Goal: Task Accomplishment & Management: Manage account settings

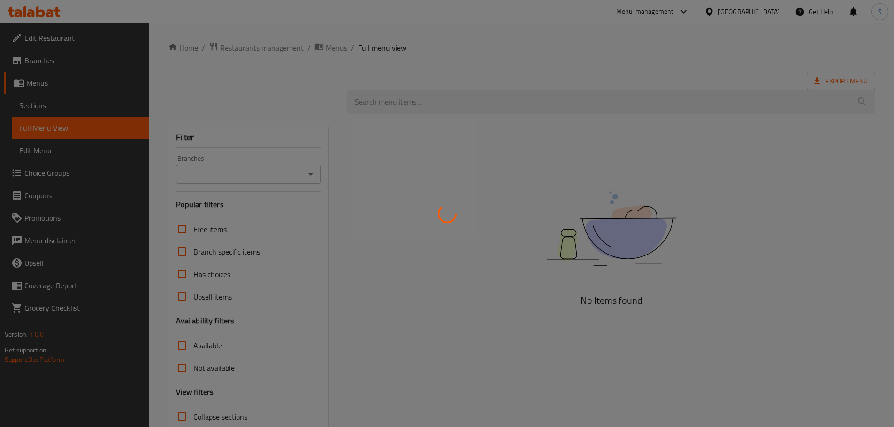
click at [762, 74] on div at bounding box center [447, 213] width 894 height 427
click at [759, 14] on div at bounding box center [447, 213] width 894 height 427
click at [670, 40] on div at bounding box center [447, 213] width 894 height 427
click at [580, 132] on div at bounding box center [447, 213] width 894 height 427
click at [755, 43] on div at bounding box center [447, 213] width 894 height 427
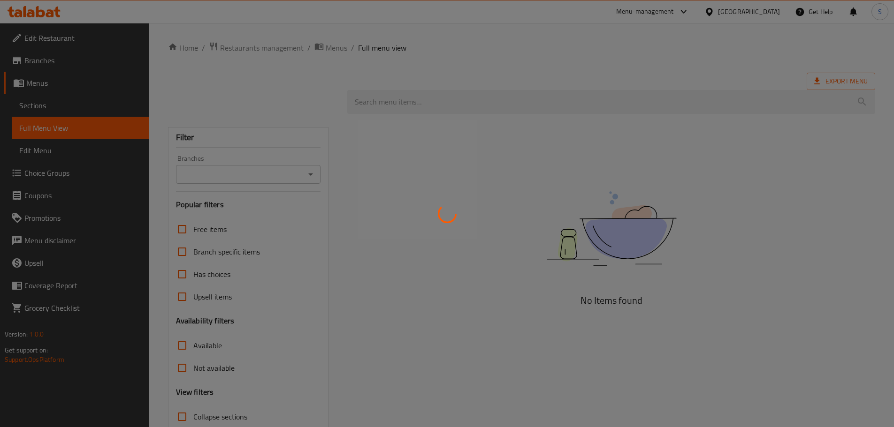
click at [755, 42] on div at bounding box center [447, 213] width 894 height 427
click at [739, 69] on div at bounding box center [447, 213] width 894 height 427
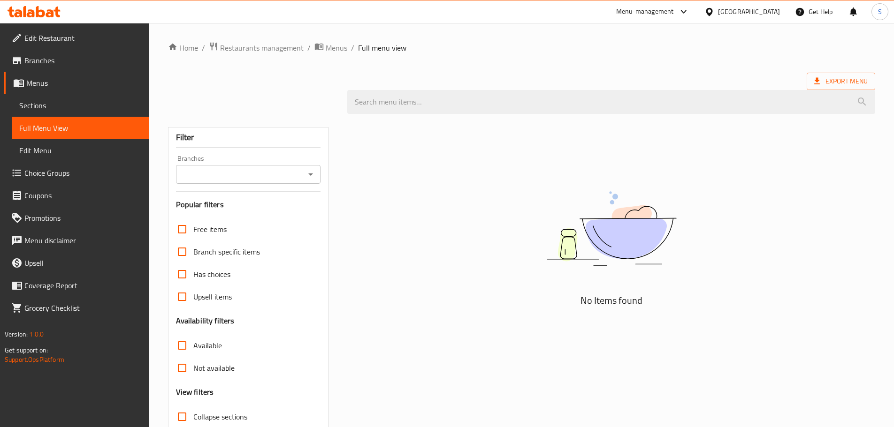
drag, startPoint x: 363, startPoint y: 140, endPoint x: 328, endPoint y: 143, distance: 34.8
click at [360, 141] on div at bounding box center [447, 213] width 894 height 427
click at [195, 130] on div "Filter" at bounding box center [248, 138] width 145 height 20
click at [765, 20] on div "[GEOGRAPHIC_DATA]" at bounding box center [742, 11] width 91 height 23
click at [754, 17] on div "[GEOGRAPHIC_DATA]" at bounding box center [749, 12] width 62 height 10
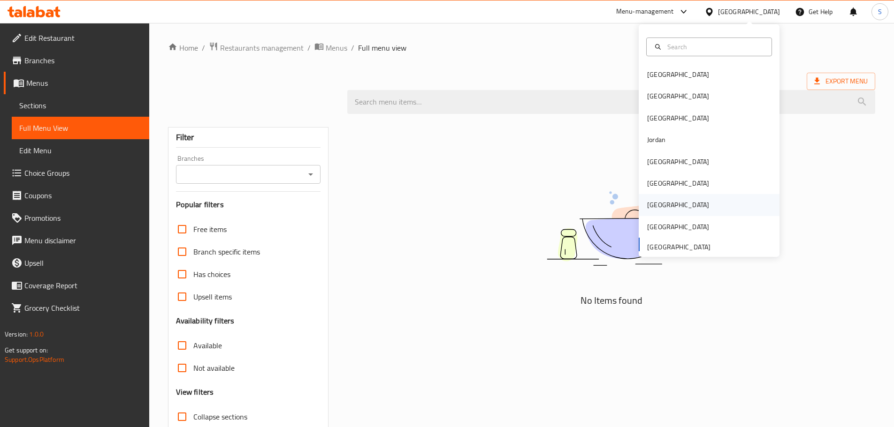
click at [689, 201] on div "[GEOGRAPHIC_DATA]" at bounding box center [708, 205] width 141 height 22
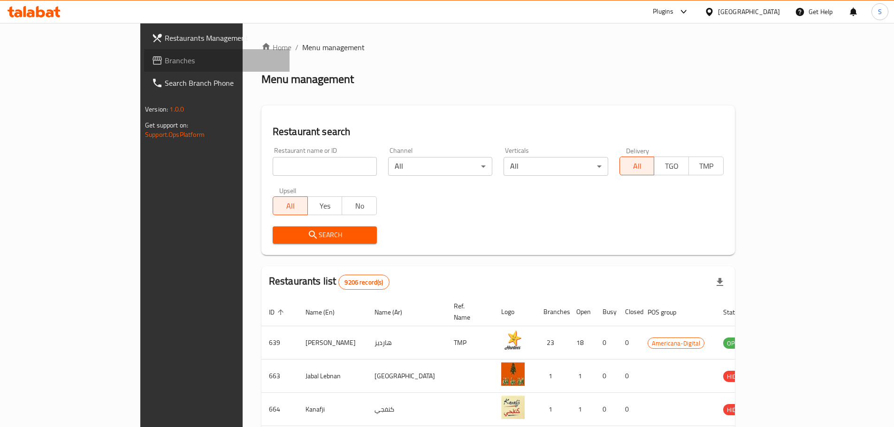
click at [144, 52] on link "Branches" at bounding box center [216, 60] width 145 height 23
